Goal: Check status: Check status

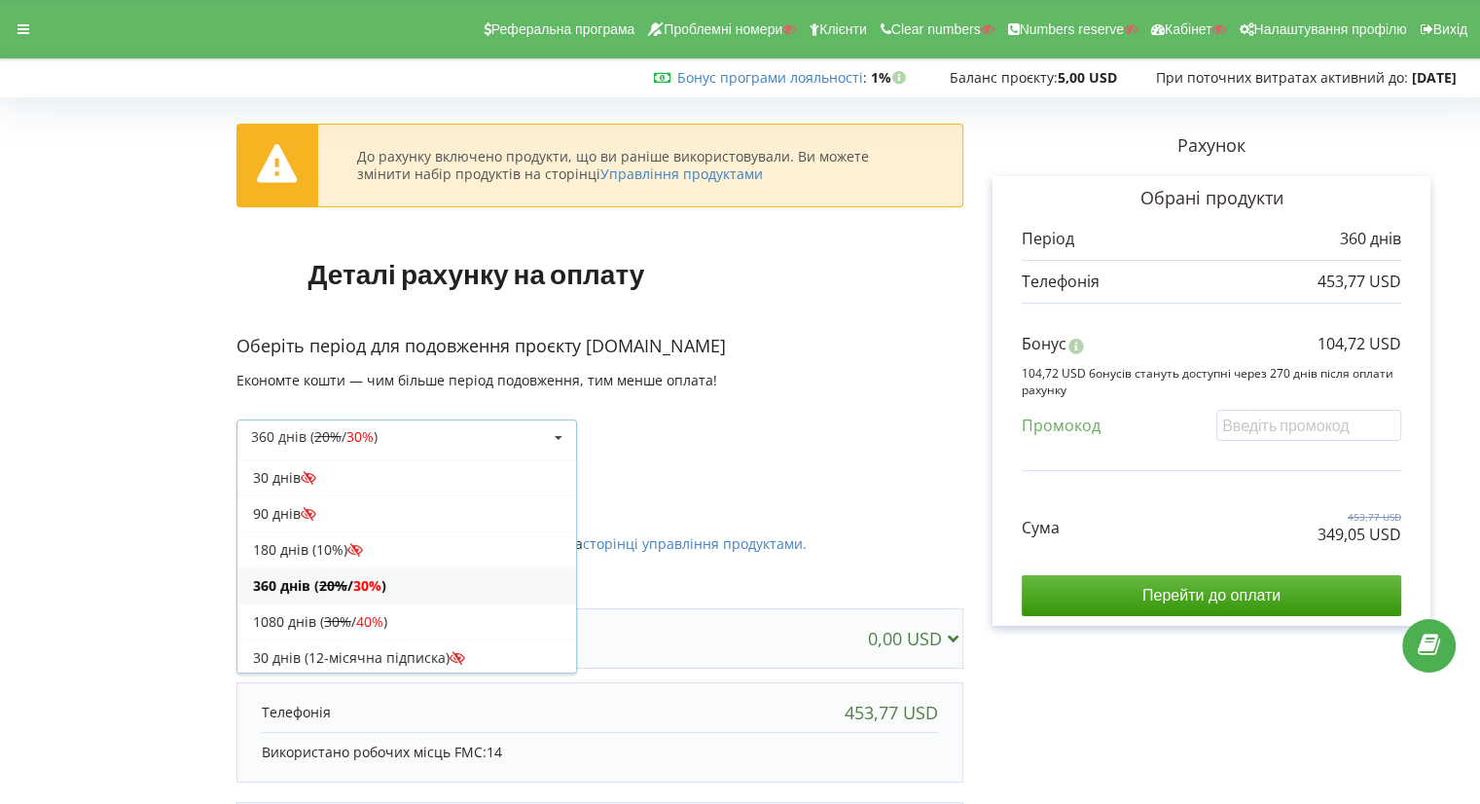
click at [350, 549] on icon at bounding box center [355, 550] width 17 height 14
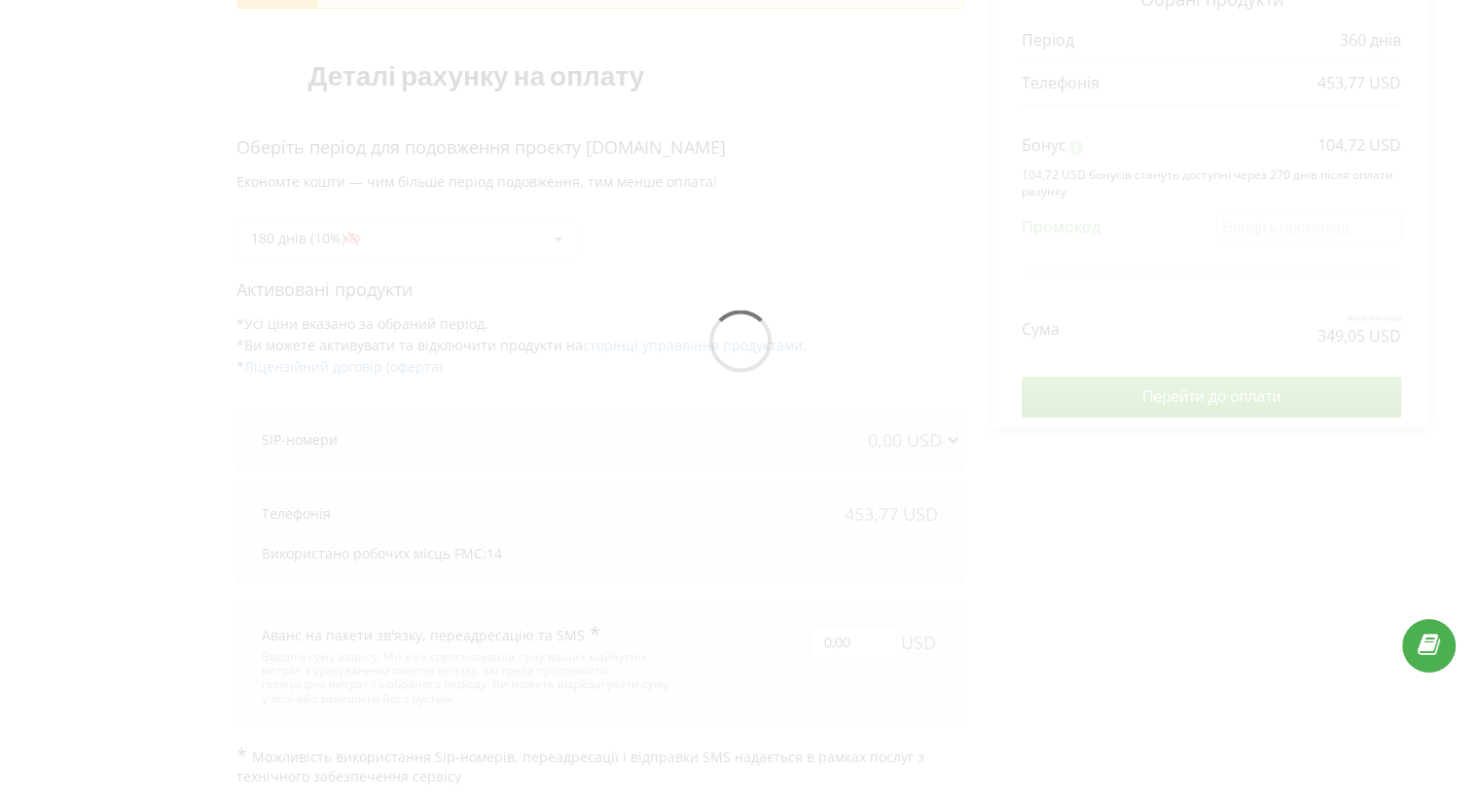
scroll to position [96, 0]
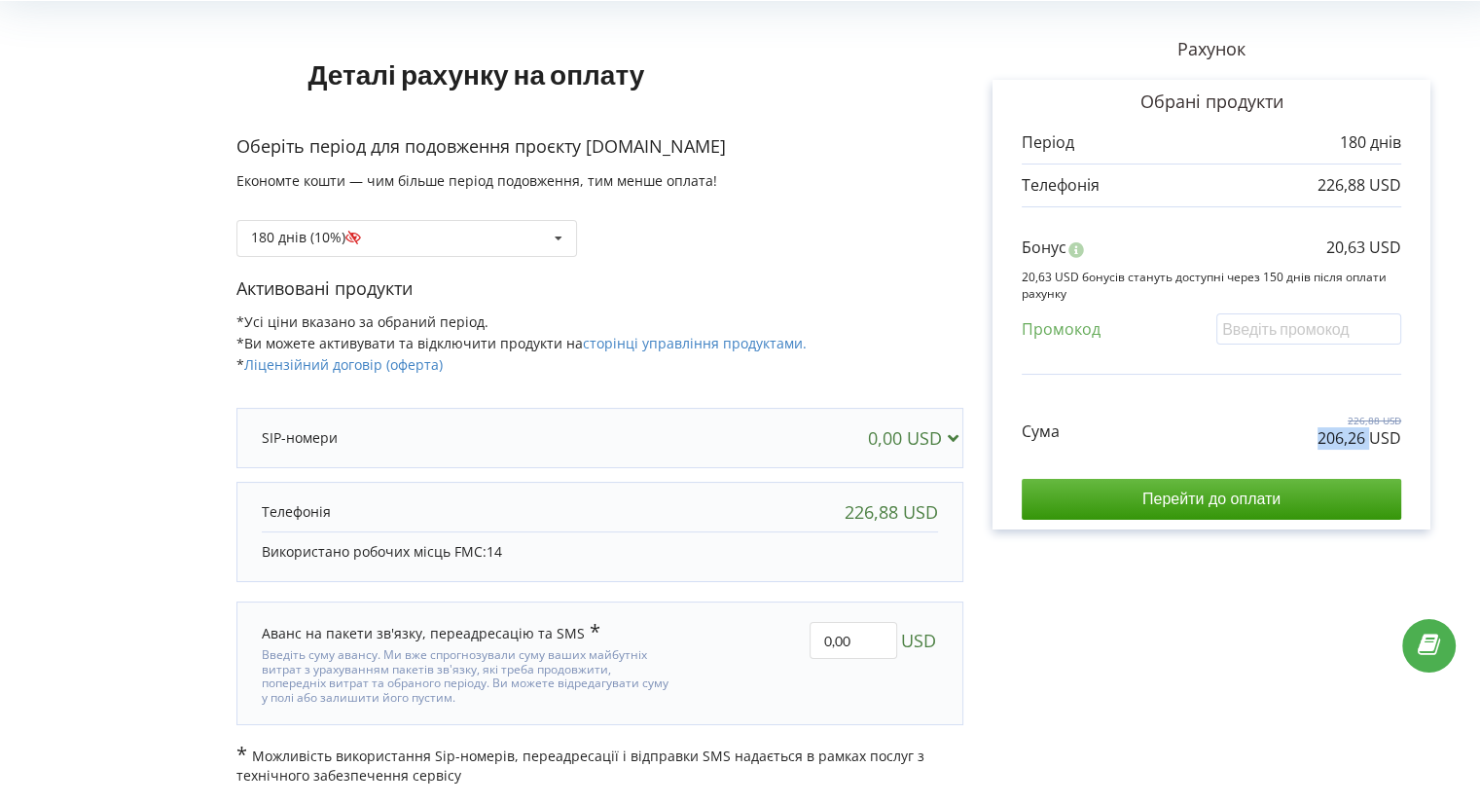
drag, startPoint x: 1313, startPoint y: 443, endPoint x: 1370, endPoint y: 436, distance: 57.8
click at [1370, 436] on div "Сума 226,88 USD 206,26 USD" at bounding box center [1212, 416] width 380 height 65
copy p "206,26"
